Goal: Task Accomplishment & Management: Use online tool/utility

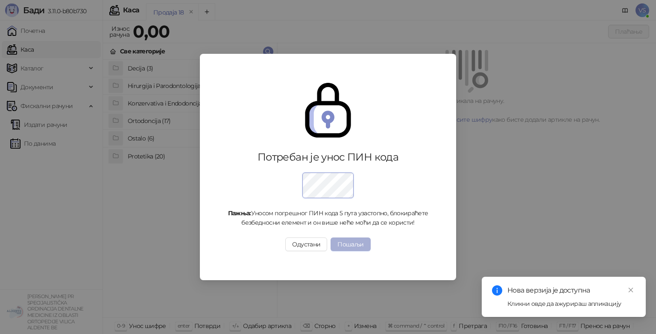
click at [345, 250] on button "Пошаљи" at bounding box center [350, 244] width 40 height 14
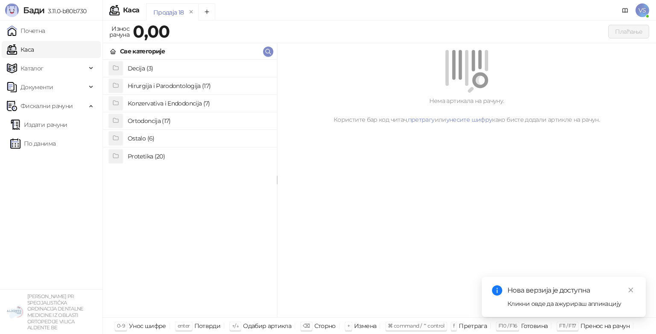
click at [191, 157] on h4 "Protetika (20)" at bounding box center [199, 156] width 142 height 14
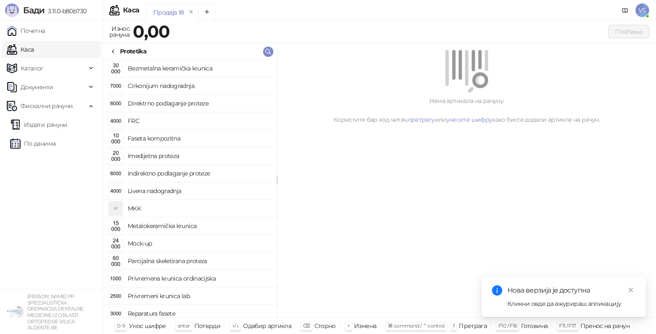
click at [142, 225] on h4 "Metalokeramička krunica" at bounding box center [199, 226] width 142 height 14
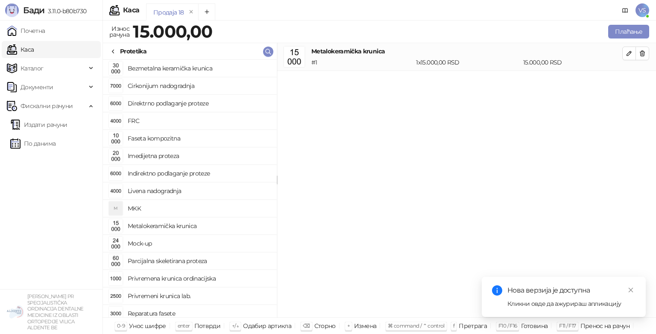
click at [142, 225] on h4 "Metalokeramička krunica" at bounding box center [199, 226] width 142 height 14
click at [116, 224] on img "grid" at bounding box center [116, 226] width 14 height 14
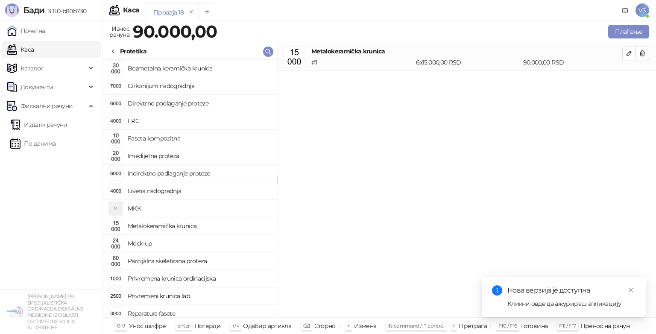
click at [34, 50] on link "Каса" at bounding box center [20, 49] width 27 height 17
click at [149, 225] on h4 "Metalokeramička krunica" at bounding box center [199, 226] width 142 height 14
click at [205, 328] on div "Потврди" at bounding box center [207, 325] width 26 height 11
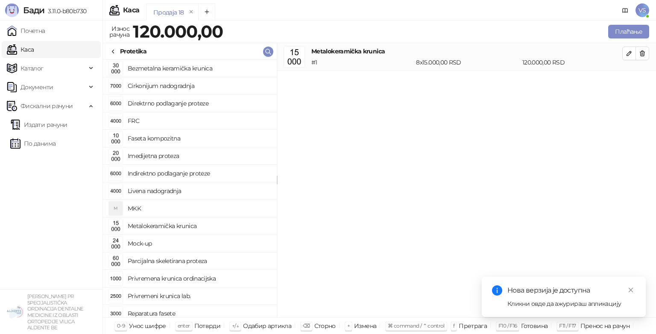
click at [205, 328] on div "Потврди" at bounding box center [207, 325] width 26 height 11
drag, startPoint x: 16, startPoint y: 0, endPoint x: 72, endPoint y: 291, distance: 296.4
click at [72, 291] on div "[PERSON_NAME] 3.11.0-b80b730 Почетна Каса Каталог Документи Фискални рачуни Изд…" at bounding box center [51, 167] width 103 height 334
